Goal: Use online tool/utility: Utilize a website feature to perform a specific function

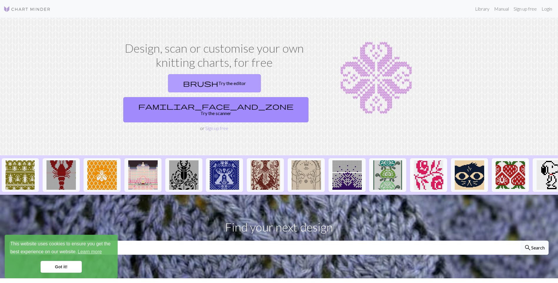
click at [171, 82] on link "brush Try the editor" at bounding box center [214, 83] width 93 height 18
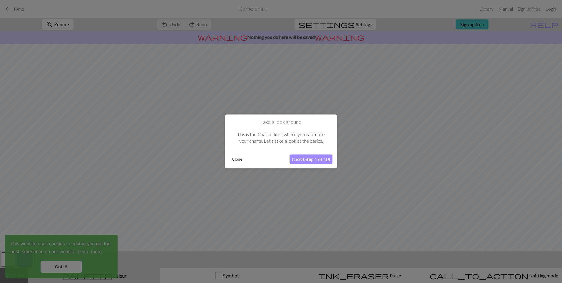
click at [318, 161] on button "Next (Step 1 of 10)" at bounding box center [311, 159] width 43 height 9
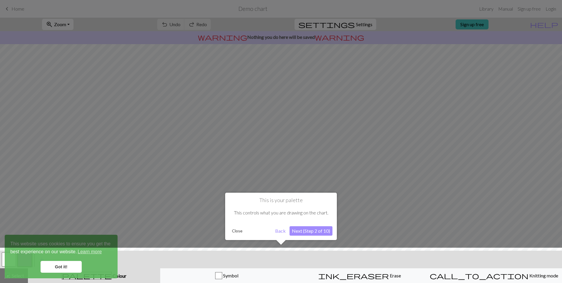
click at [312, 230] on button "Next (Step 2 of 10)" at bounding box center [311, 230] width 43 height 9
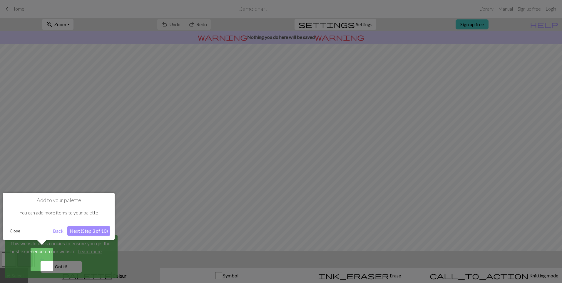
click at [102, 232] on button "Next (Step 3 of 10)" at bounding box center [88, 230] width 43 height 9
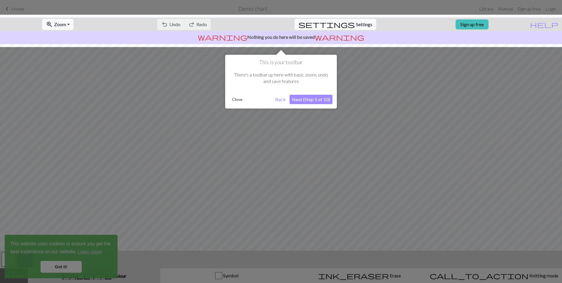
click at [323, 101] on button "Next (Step 5 of 10)" at bounding box center [311, 99] width 43 height 9
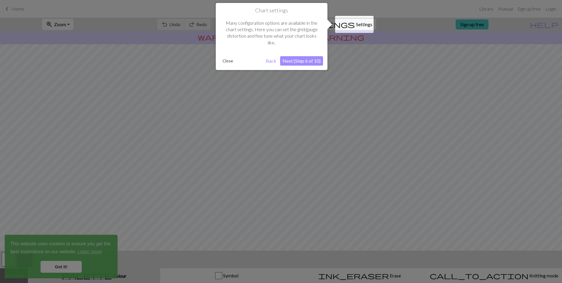
click at [311, 64] on button "Next (Step 6 of 10)" at bounding box center [301, 60] width 43 height 9
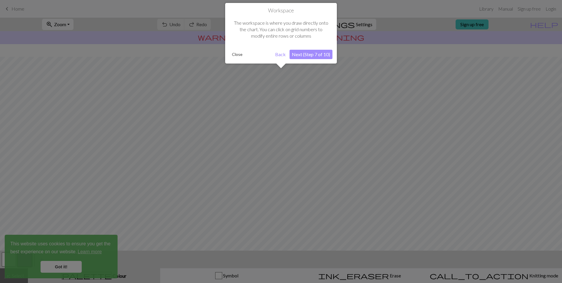
scroll to position [13, 0]
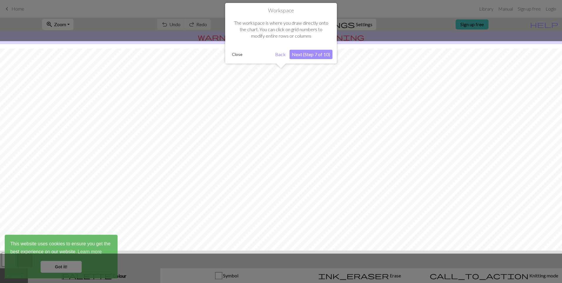
click at [316, 58] on button "Next (Step 7 of 10)" at bounding box center [311, 54] width 43 height 9
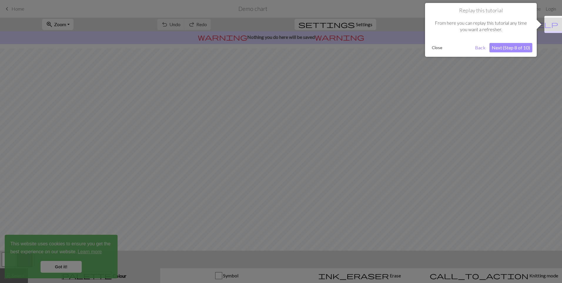
click at [533, 47] on div "Replay this tutorial From here you can replay this tutorial any time you want a…" at bounding box center [481, 30] width 112 height 54
click at [528, 48] on button "Next (Step 8 of 10)" at bounding box center [510, 47] width 43 height 9
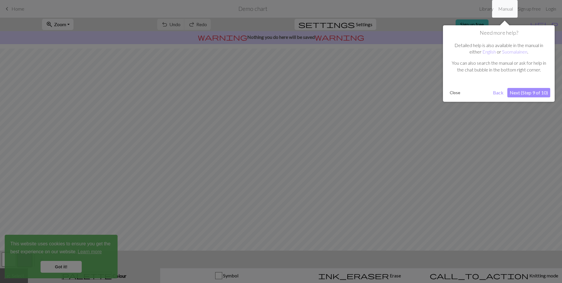
click at [533, 95] on button "Next (Step 9 of 10)" at bounding box center [528, 92] width 43 height 9
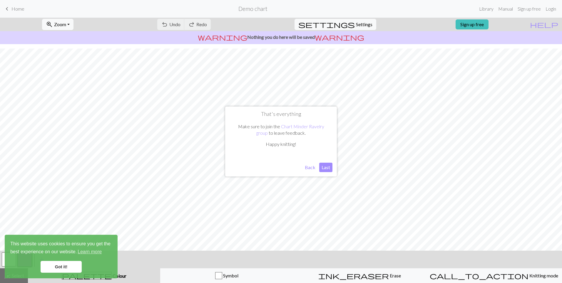
click at [322, 168] on button "Last" at bounding box center [325, 167] width 13 height 9
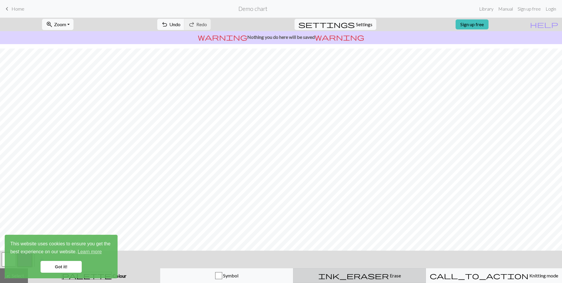
click at [354, 273] on span "ink_eraser" at bounding box center [353, 275] width 71 height 8
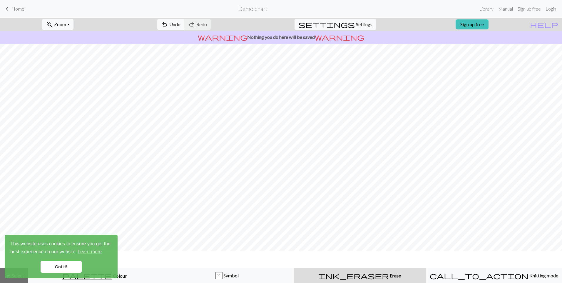
scroll to position [0, 0]
click at [532, 9] on link "Sign up free" at bounding box center [529, 9] width 28 height 12
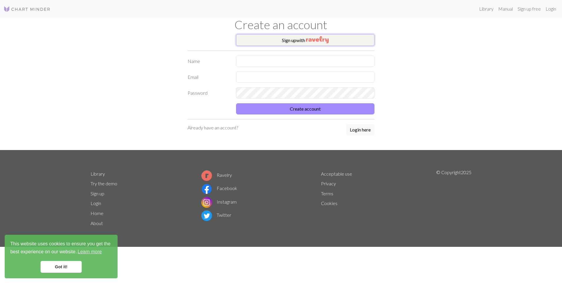
click at [317, 42] on img "button" at bounding box center [317, 39] width 23 height 7
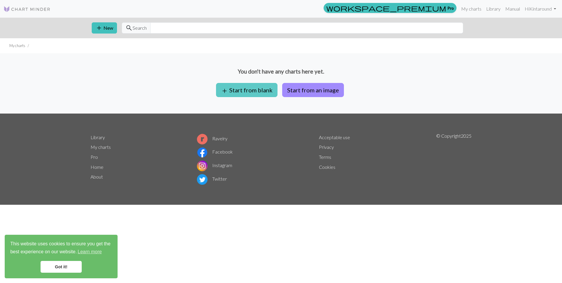
click at [266, 94] on button "add Start from blank" at bounding box center [246, 90] width 61 height 14
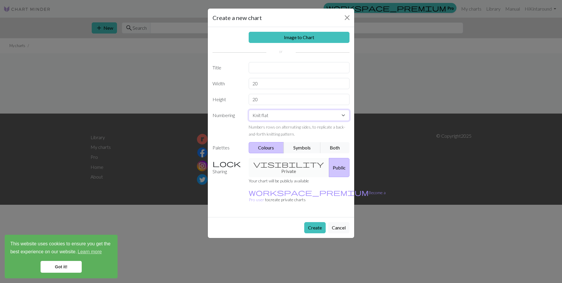
click at [279, 118] on select "Knit flat Knit in the round Lace knitting Cross stitch" at bounding box center [299, 115] width 101 height 11
click at [324, 118] on select "Knit flat Knit in the round Lace knitting Cross stitch" at bounding box center [299, 115] width 101 height 11
click at [333, 222] on button "Cancel" at bounding box center [338, 227] width 21 height 11
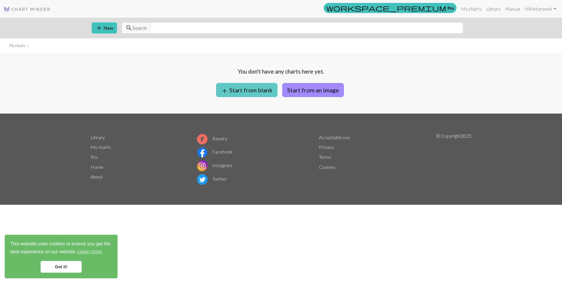
click at [244, 93] on button "add Start from blank" at bounding box center [246, 90] width 61 height 14
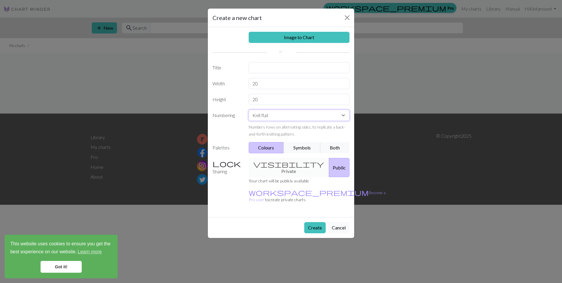
click at [278, 119] on select "Knit flat Knit in the round Lace knitting Cross stitch" at bounding box center [299, 115] width 101 height 11
select select "round"
click at [249, 110] on select "Knit flat Knit in the round Lace knitting Cross stitch" at bounding box center [299, 115] width 101 height 11
click at [283, 64] on input "text" at bounding box center [299, 67] width 101 height 11
type input "yuju"
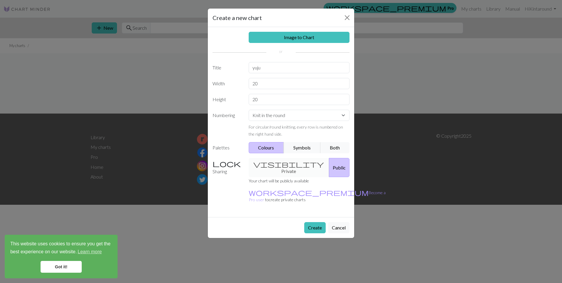
click at [289, 166] on div "visibility Private Public" at bounding box center [299, 167] width 108 height 19
click at [275, 161] on div "visibility Private Public" at bounding box center [299, 167] width 108 height 19
drag, startPoint x: 273, startPoint y: 167, endPoint x: 287, endPoint y: 170, distance: 14.1
click at [273, 167] on div "visibility Private Public" at bounding box center [299, 167] width 108 height 19
click at [280, 84] on input "20" at bounding box center [299, 83] width 101 height 11
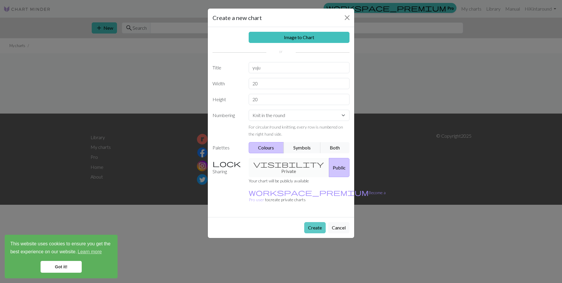
click at [311, 222] on button "Create" at bounding box center [314, 227] width 21 height 11
